Goal: Entertainment & Leisure: Browse casually

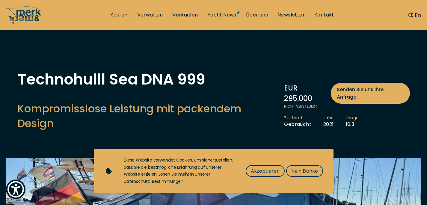
click at [274, 167] on span "Akzeptieren" at bounding box center [265, 170] width 29 height 7
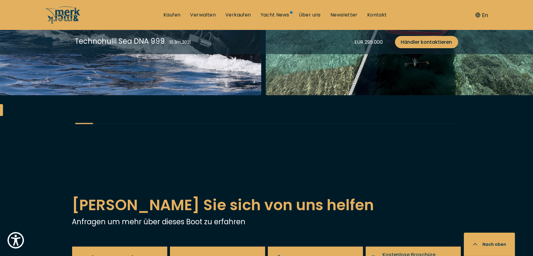
scroll to position [722, 0]
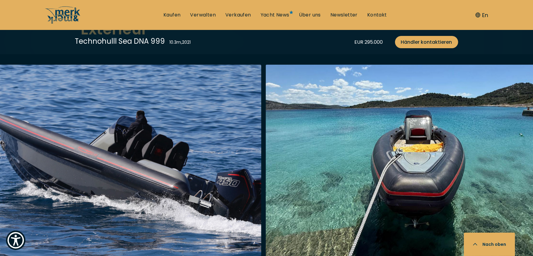
click at [204, 178] on img "button" at bounding box center [118, 161] width 285 height 192
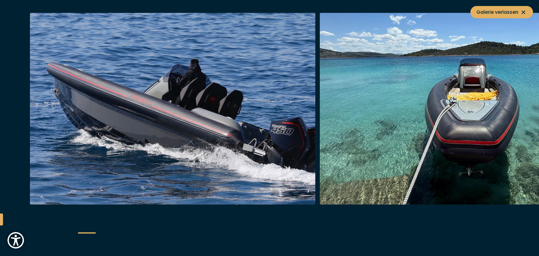
click at [10, 104] on div at bounding box center [269, 128] width 539 height 230
click at [18, 105] on div at bounding box center [269, 128] width 539 height 230
click at [426, 115] on img "button" at bounding box center [462, 109] width 285 height 192
click at [260, 111] on img "button" at bounding box center [172, 109] width 285 height 192
drag, startPoint x: 491, startPoint y: 12, endPoint x: 451, endPoint y: 40, distance: 48.5
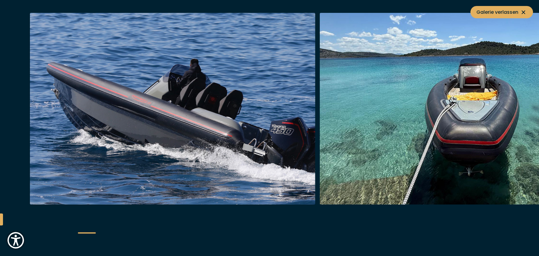
click at [426, 20] on div "Galerie verlassen" at bounding box center [269, 128] width 539 height 256
click at [272, 87] on img "button" at bounding box center [172, 109] width 285 height 192
click at [272, 87] on img "button" at bounding box center [171, 109] width 285 height 192
click at [26, 158] on div at bounding box center [269, 128] width 539 height 230
click at [426, 12] on icon at bounding box center [523, 12] width 7 height 7
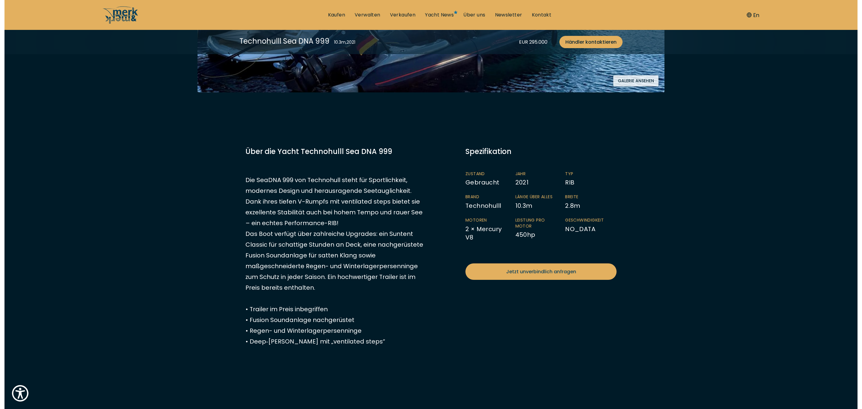
scroll to position [218, 0]
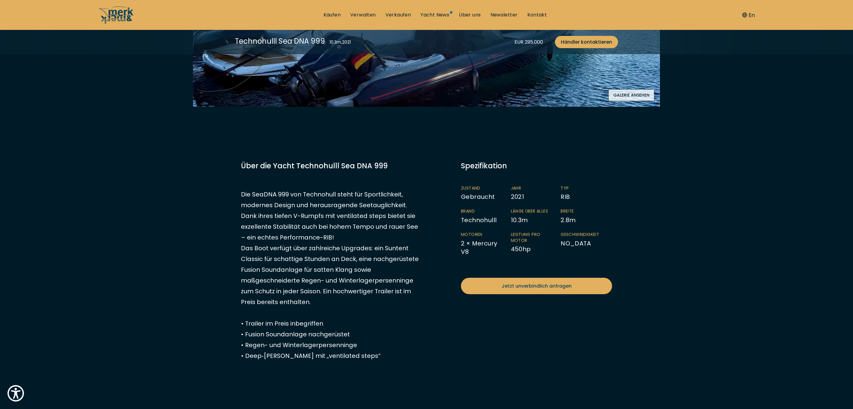
click at [426, 98] on button "Galerie ansehen" at bounding box center [631, 95] width 45 height 11
